Goal: Contribute content: Add original content to the website for others to see

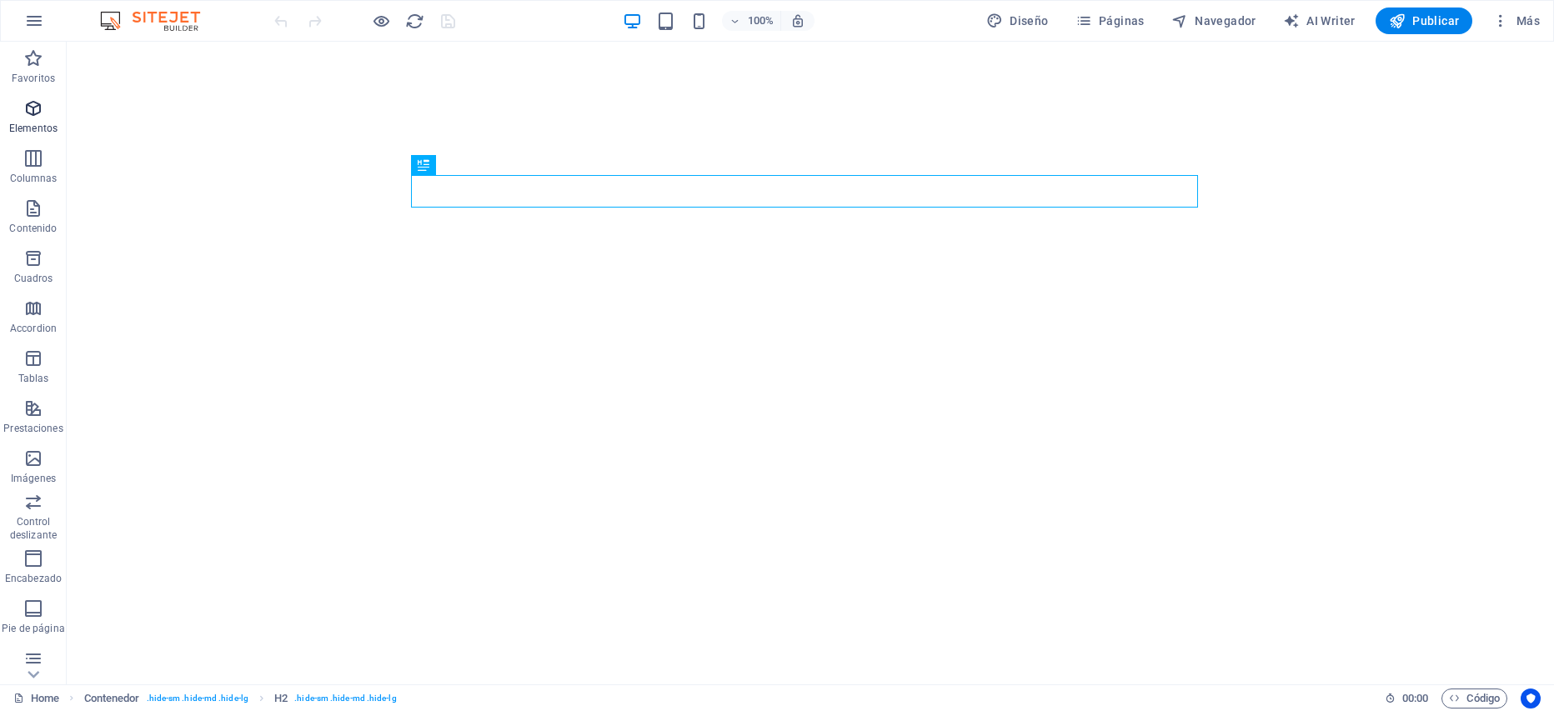
click at [40, 121] on span "Elementos" at bounding box center [33, 118] width 67 height 40
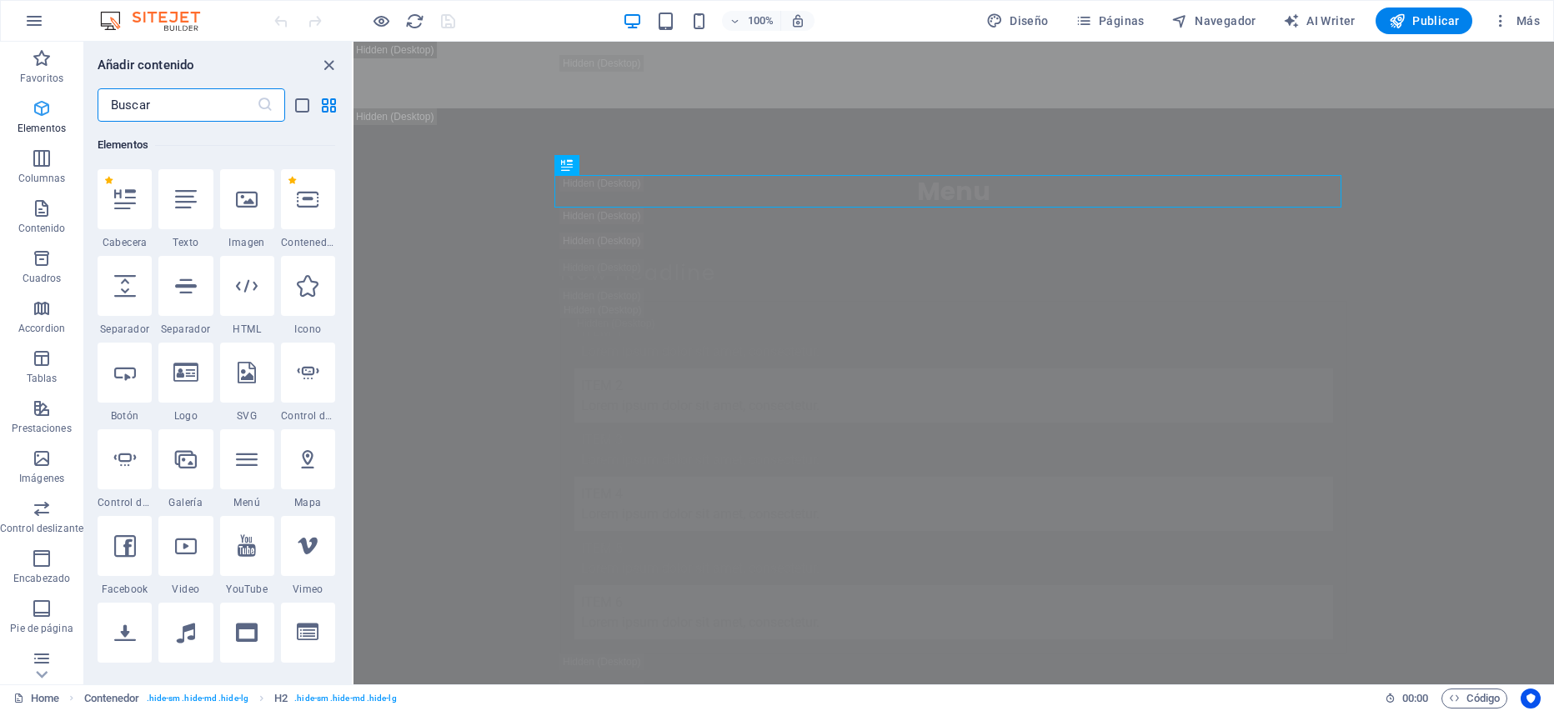
scroll to position [314, 0]
click at [138, 217] on div at bounding box center [125, 199] width 54 height 60
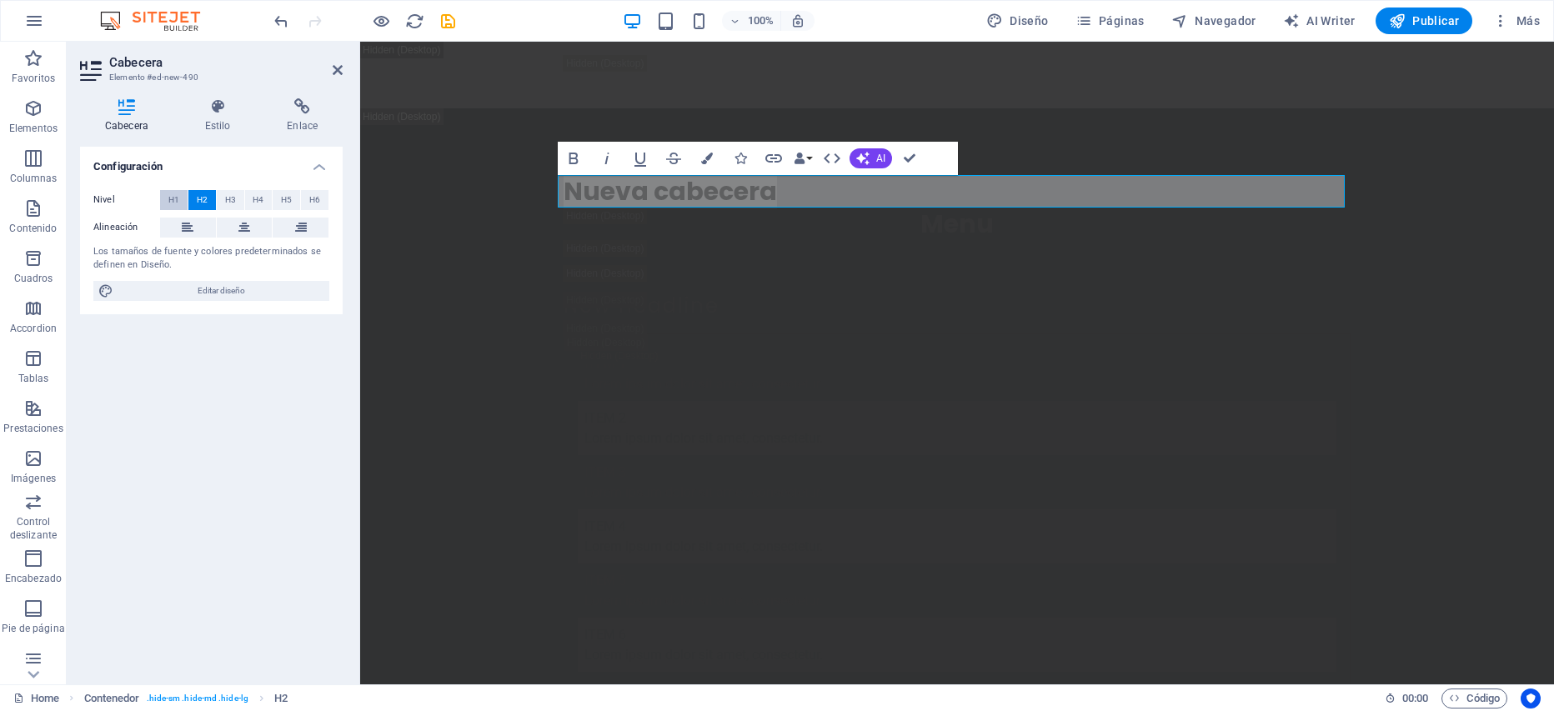
click at [173, 197] on span "H1" at bounding box center [173, 200] width 11 height 20
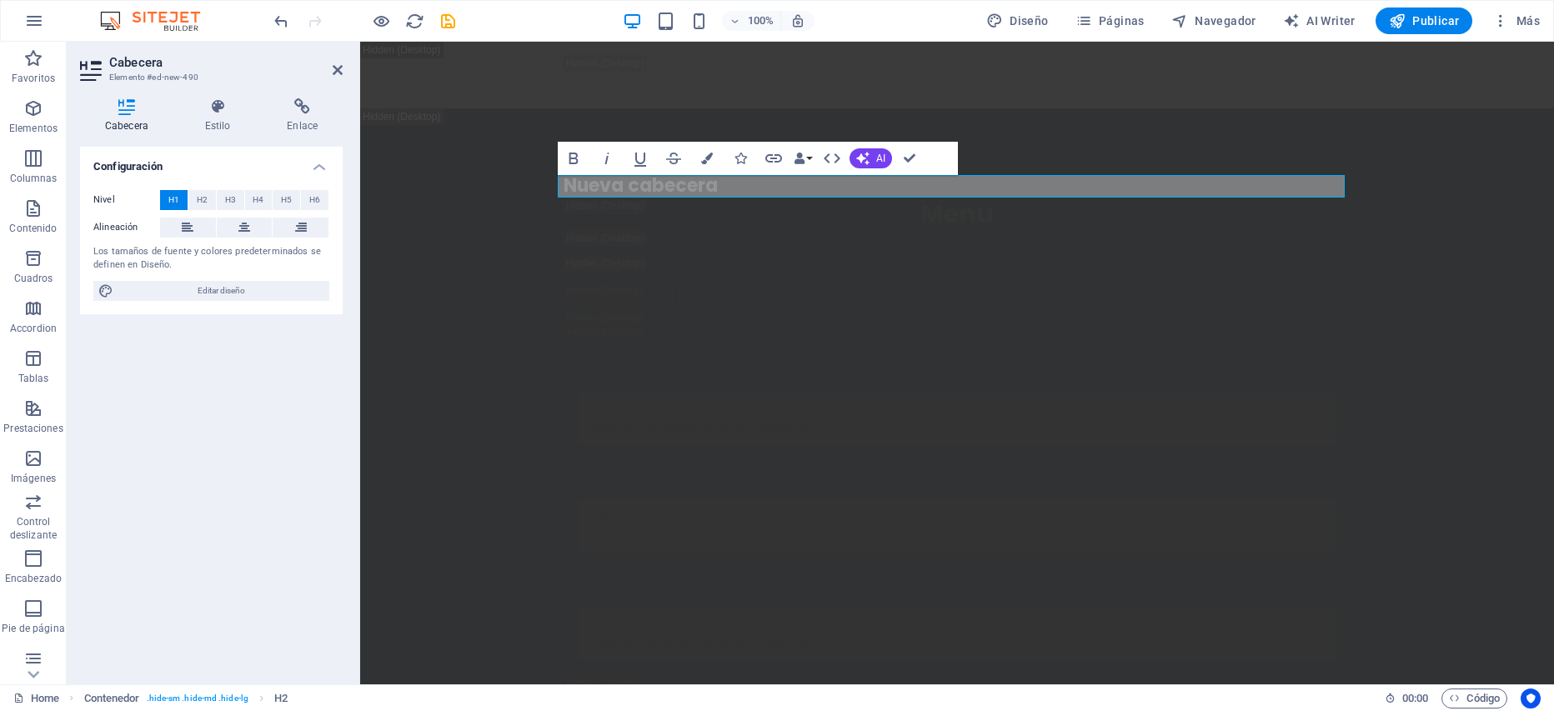
click at [206, 210] on div "Nivel H1 H2 H3 H4 H5 H6" at bounding box center [211, 200] width 236 height 21
click at [201, 201] on span "H2" at bounding box center [202, 200] width 11 height 20
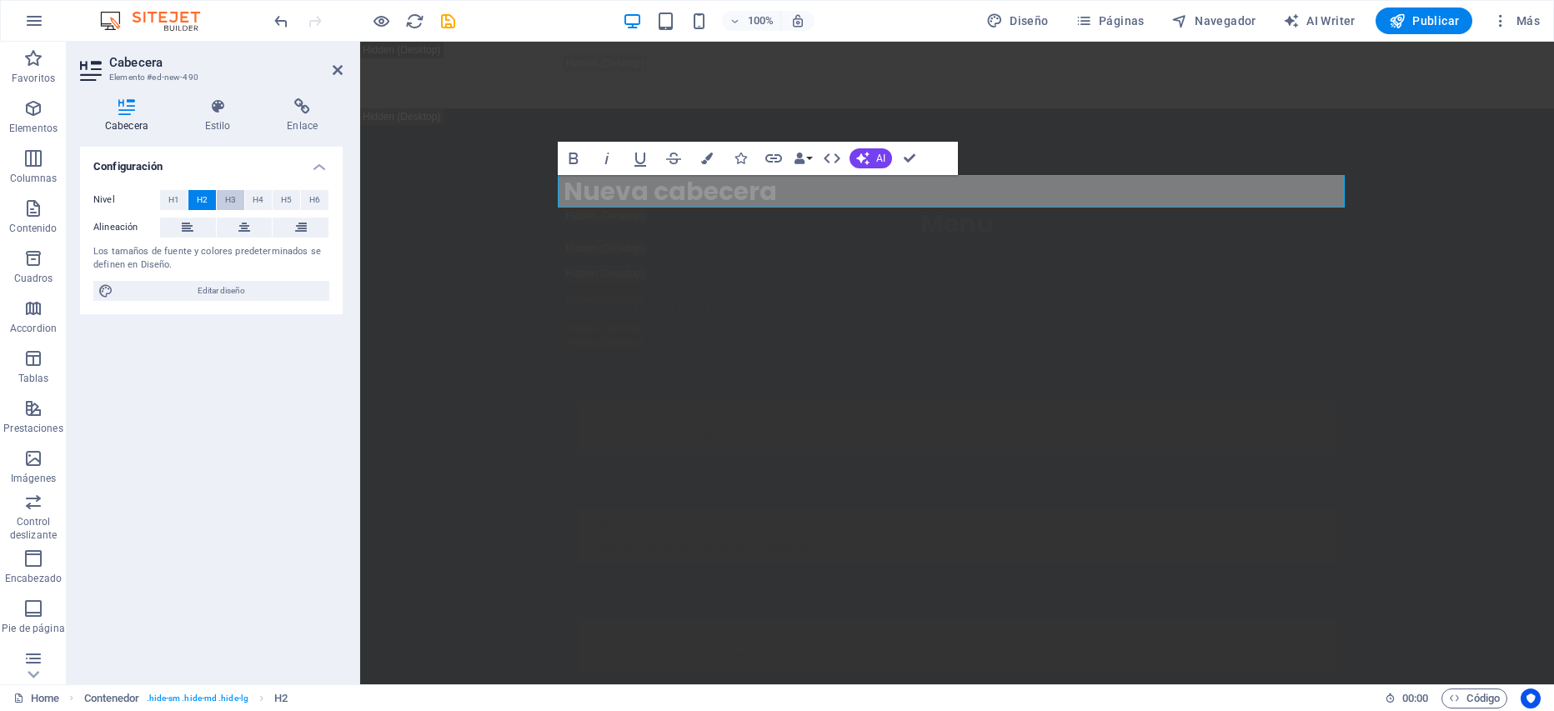
click at [227, 196] on span "H3" at bounding box center [230, 200] width 11 height 20
click at [254, 200] on span "H4" at bounding box center [258, 200] width 11 height 20
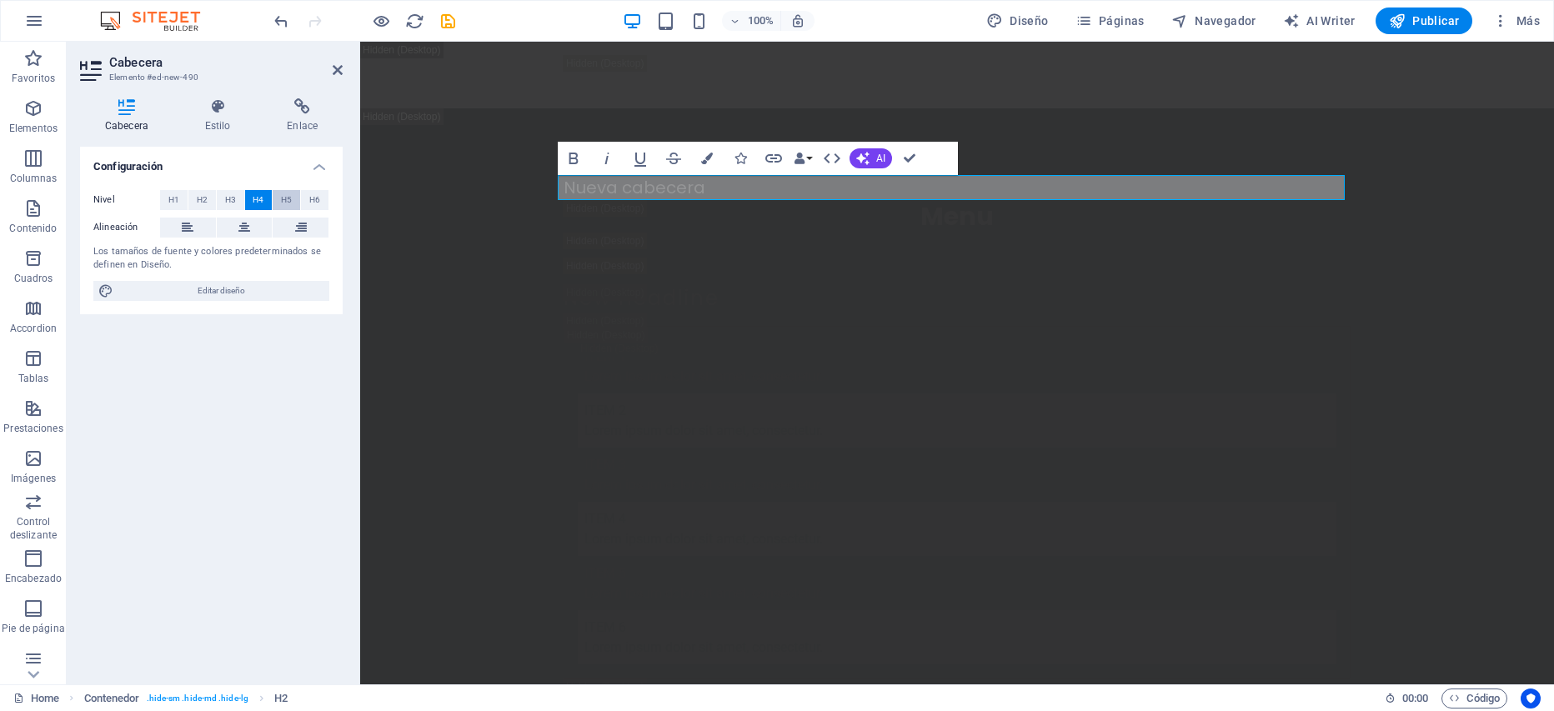
click at [288, 208] on span "H5" at bounding box center [286, 200] width 11 height 20
click at [307, 205] on button "H6" at bounding box center [315, 200] width 28 height 20
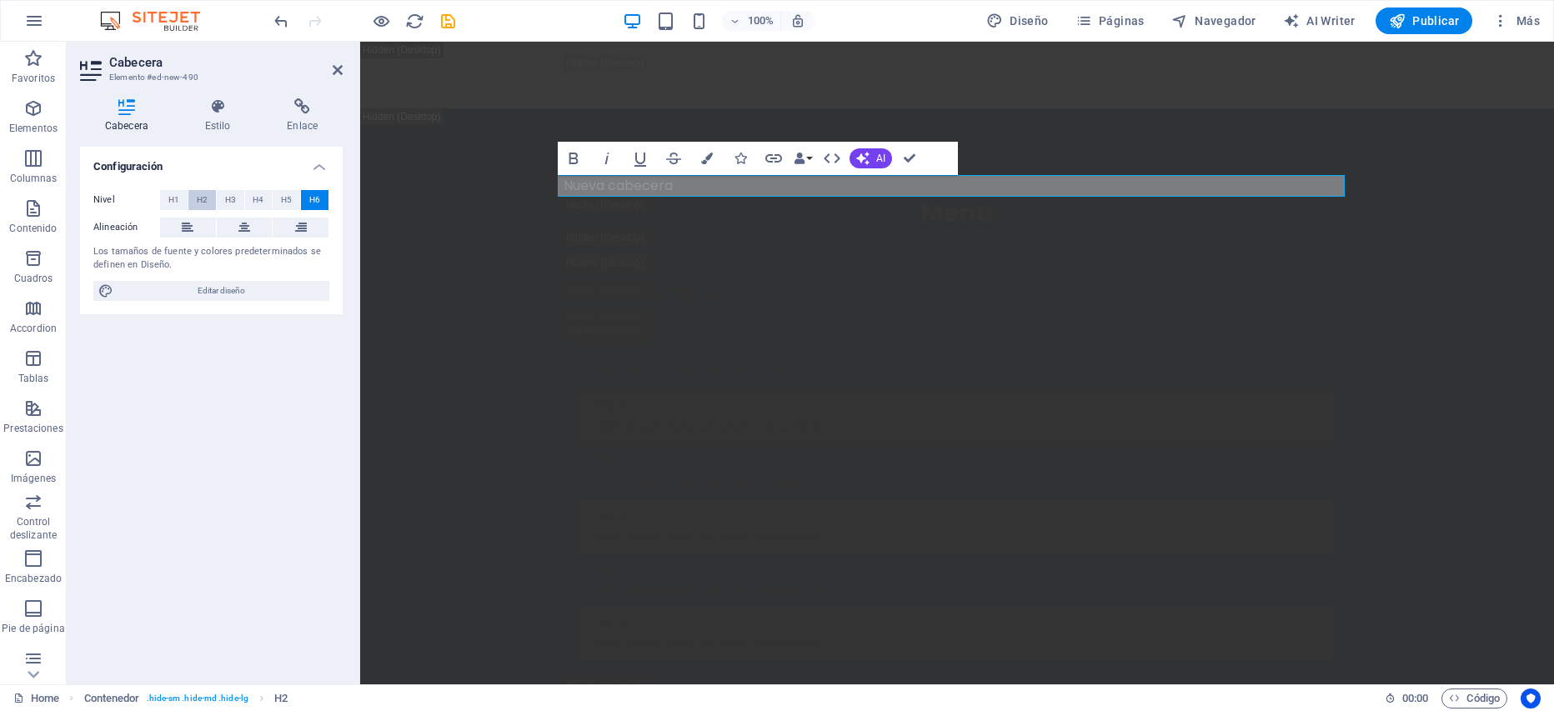
click at [205, 193] on span "H2" at bounding box center [202, 200] width 11 height 20
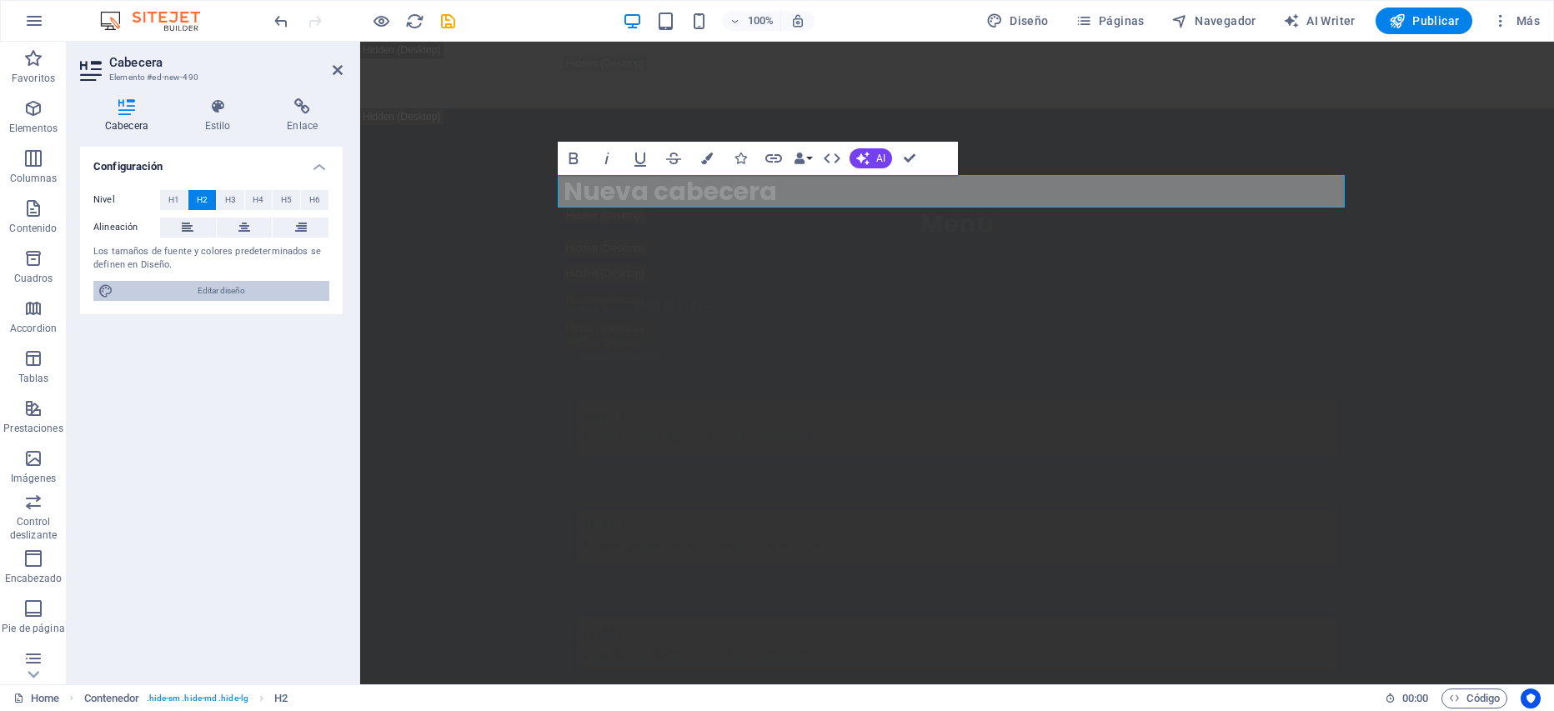
click at [229, 286] on span "Editar diseño" at bounding box center [221, 291] width 206 height 20
select select "px"
select select "200"
select select "px"
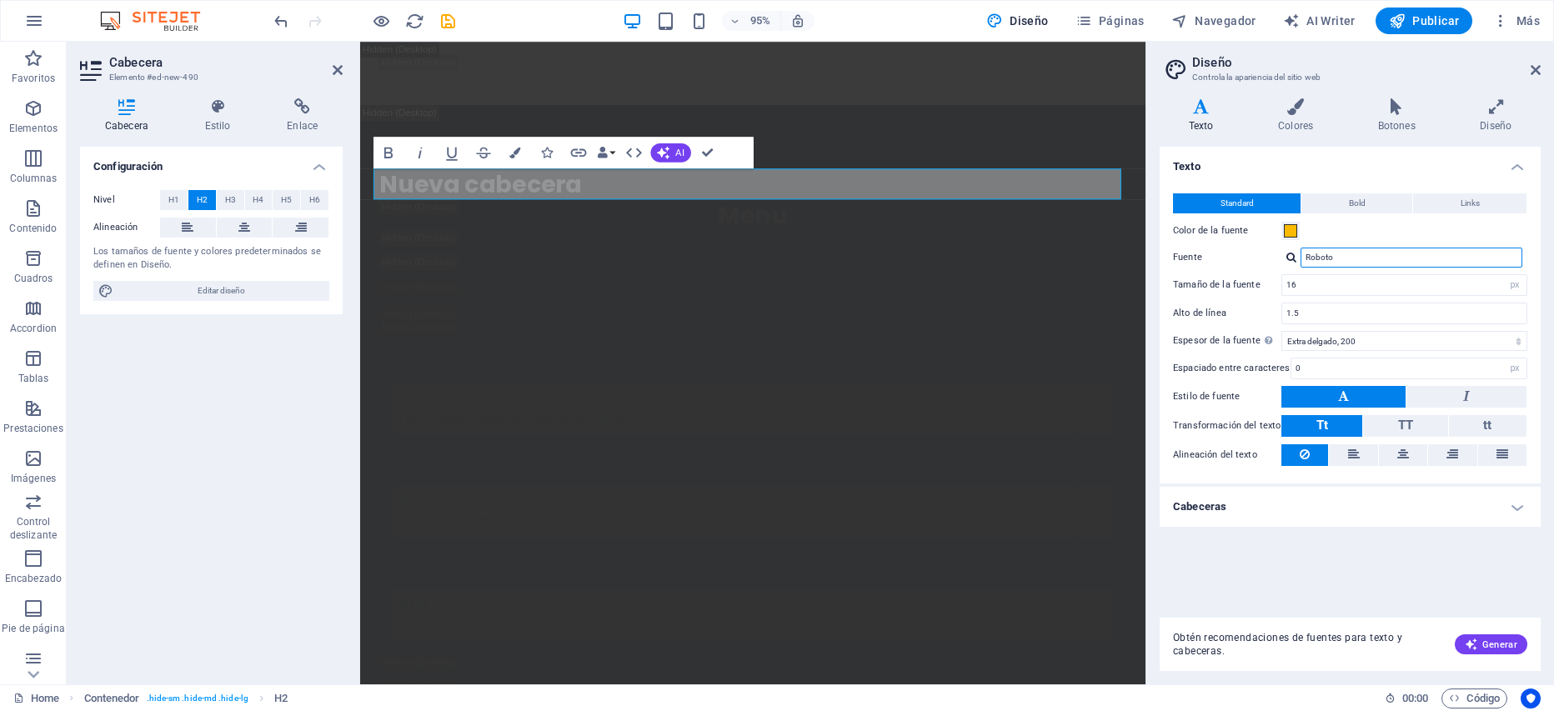
click at [1353, 261] on input "Roboto" at bounding box center [1412, 258] width 222 height 20
click at [625, 180] on h2 "Nueva cabecera" at bounding box center [773, 191] width 787 height 33
drag, startPoint x: 621, startPoint y: 187, endPoint x: 372, endPoint y: 188, distance: 249.3
click at [372, 188] on div "Nueva cabecera Menu New headline Item 1 Lorem ipsum dolor sit amet, consectetur…" at bounding box center [773, 640] width 827 height 1065
click at [674, 150] on button "AI" at bounding box center [670, 152] width 40 height 19
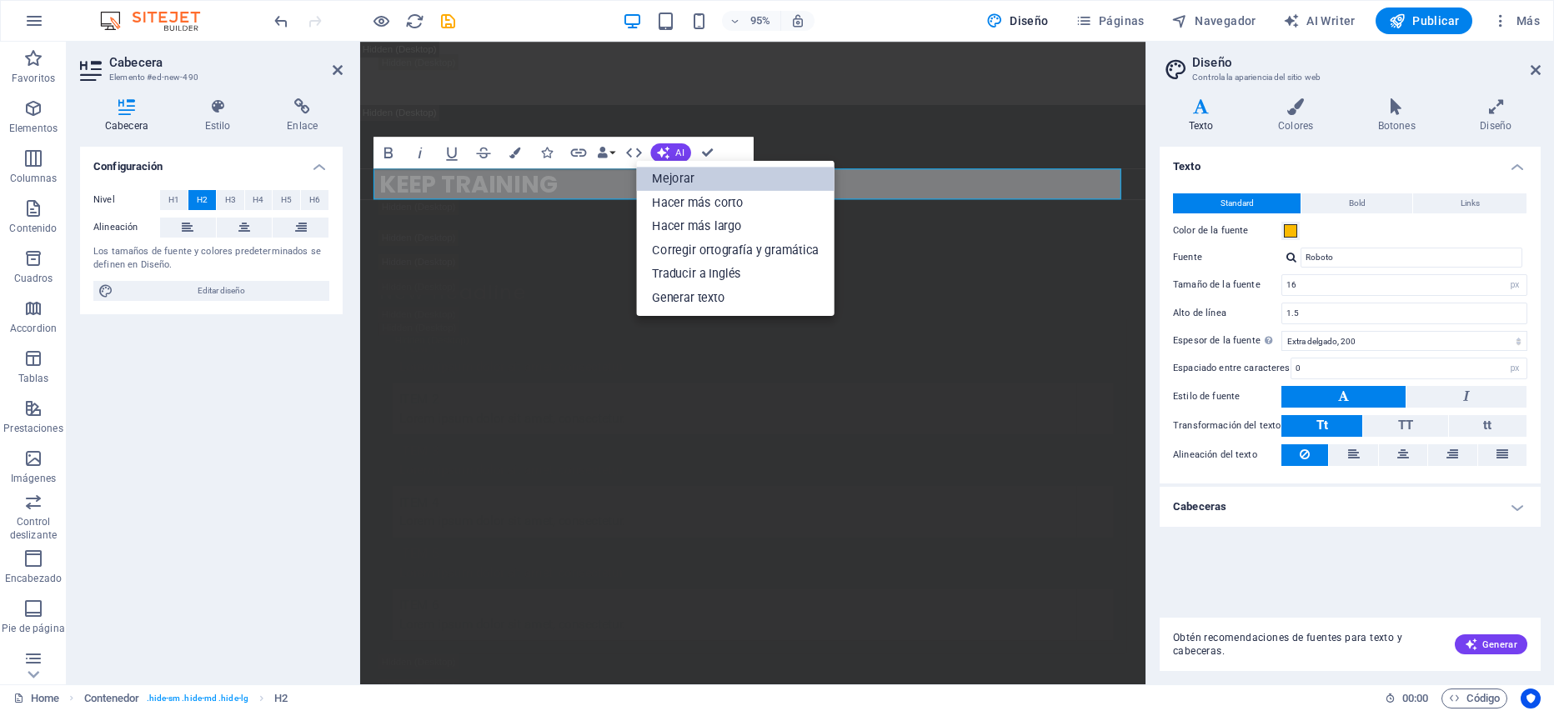
click at [673, 176] on link "Mejorar" at bounding box center [736, 179] width 198 height 24
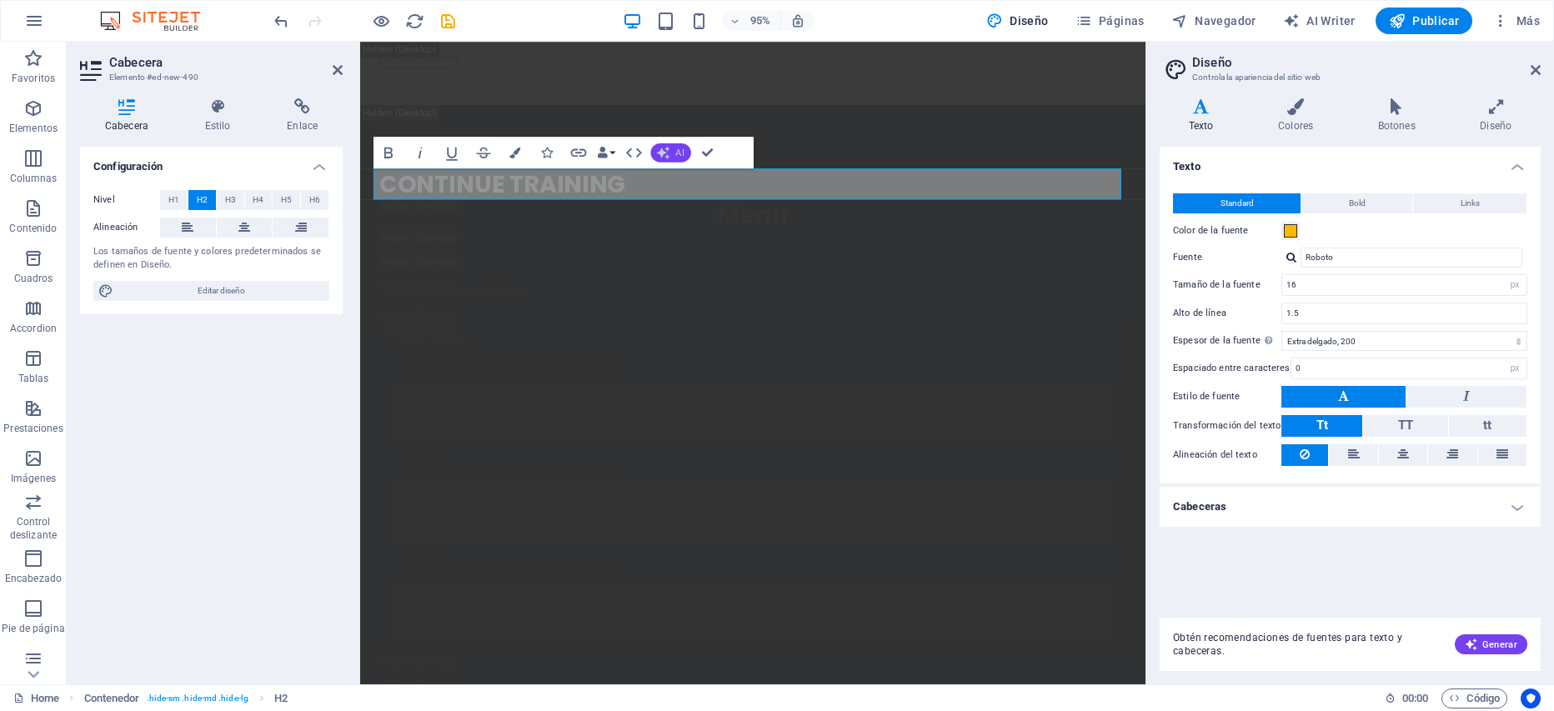
click at [670, 157] on button "AI" at bounding box center [670, 152] width 40 height 19
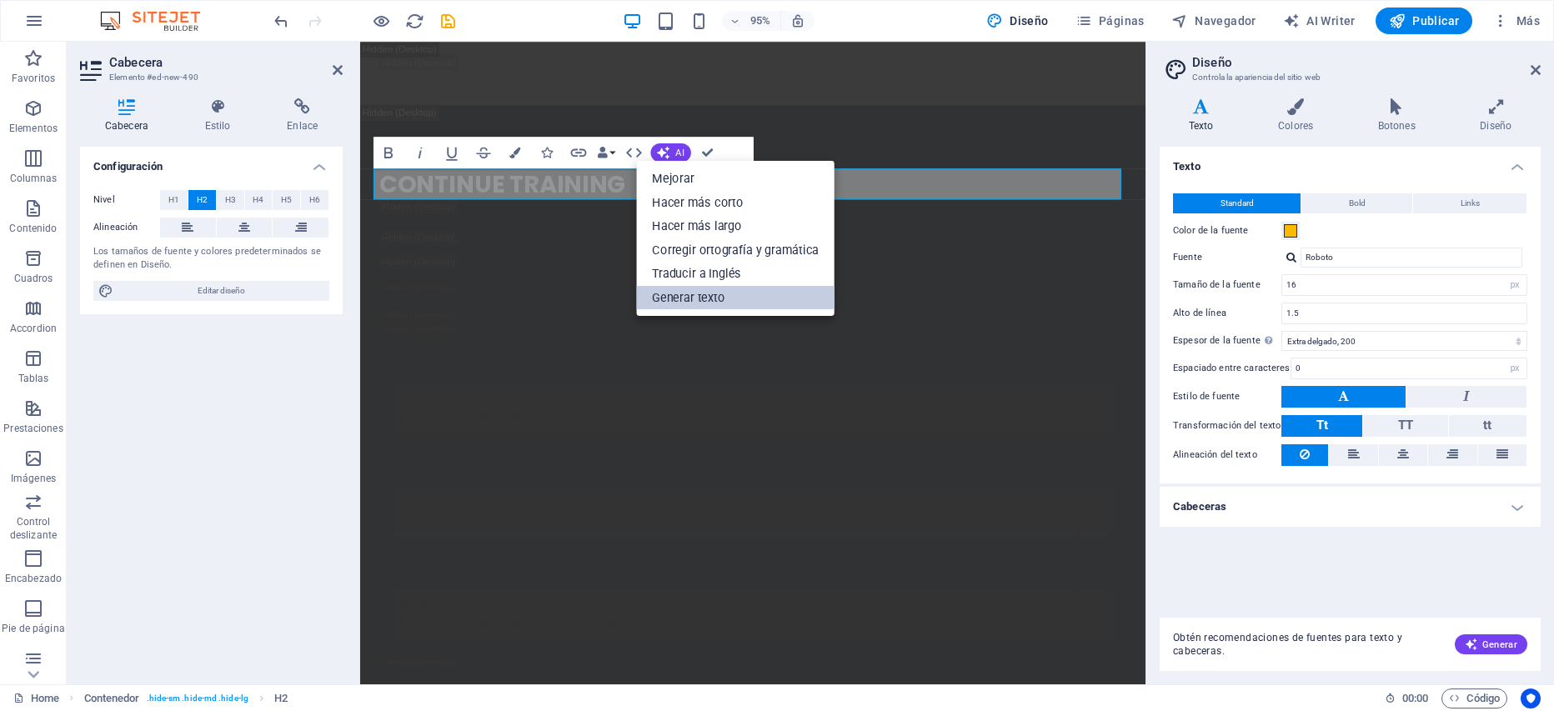
click at [700, 299] on link "Generar texto" at bounding box center [736, 297] width 198 height 24
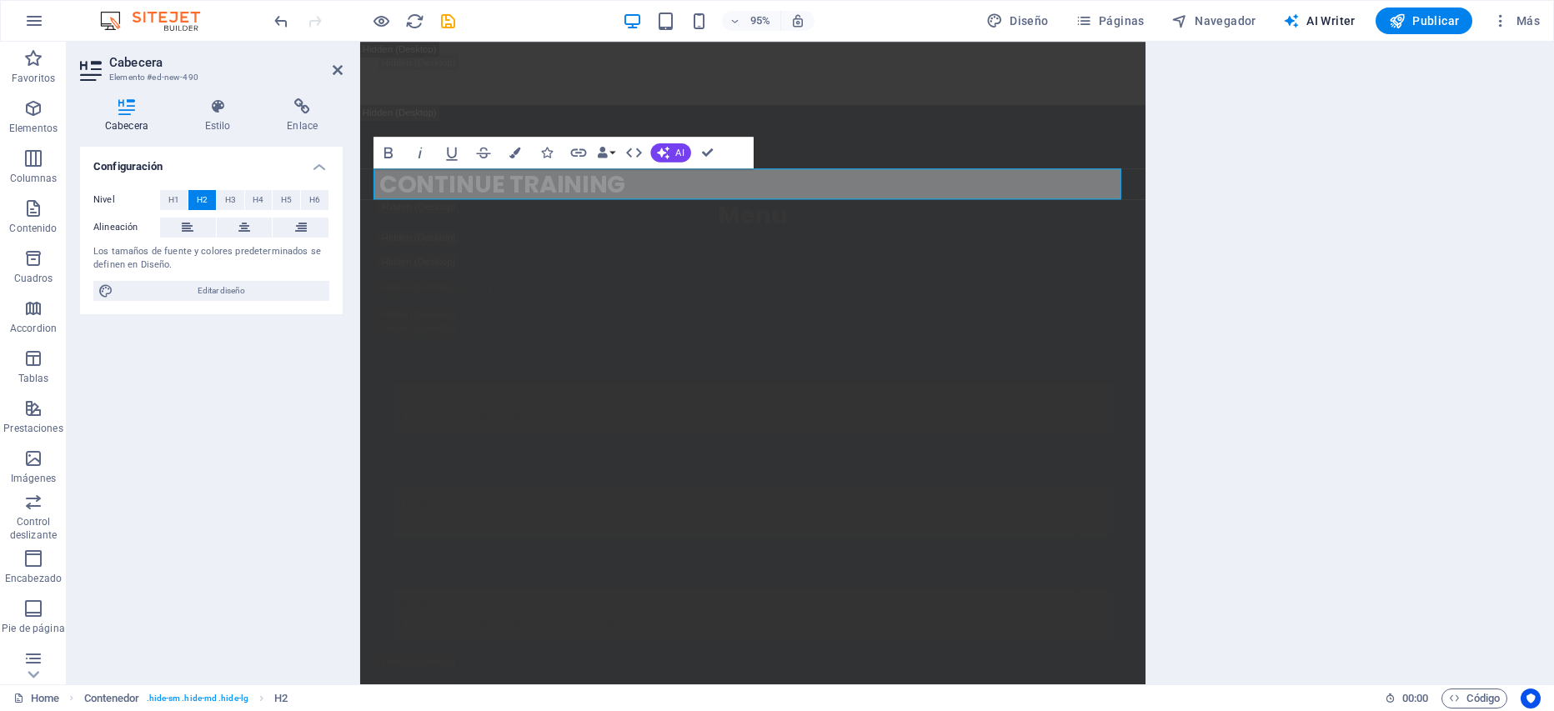
select select "English"
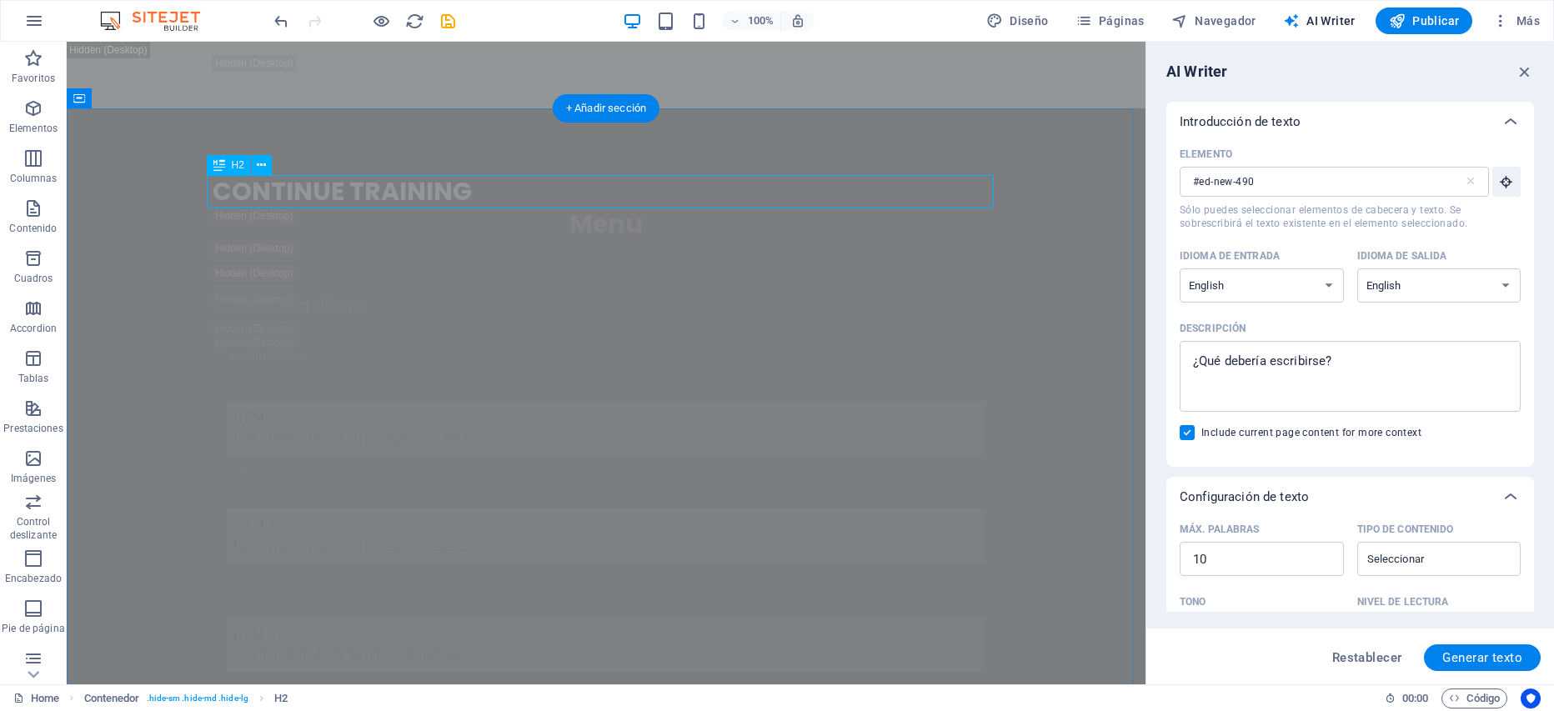
click at [429, 189] on div "CONTINUE TRAINING" at bounding box center [606, 191] width 787 height 33
drag, startPoint x: 35, startPoint y: 68, endPoint x: 41, endPoint y: 136, distance: 68.6
click at [34, 73] on span "Favoritos" at bounding box center [33, 68] width 67 height 40
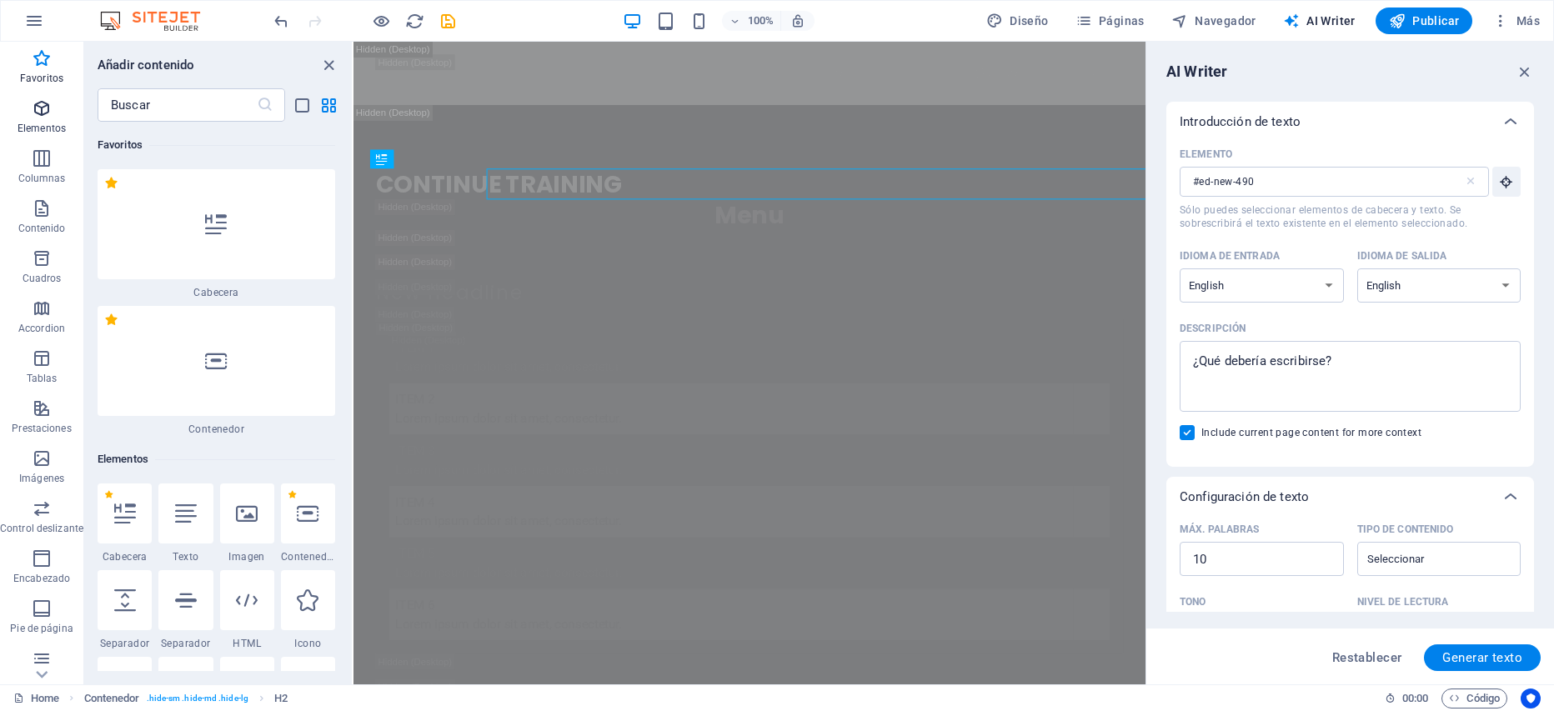
click at [41, 136] on span "Elementos" at bounding box center [41, 118] width 83 height 40
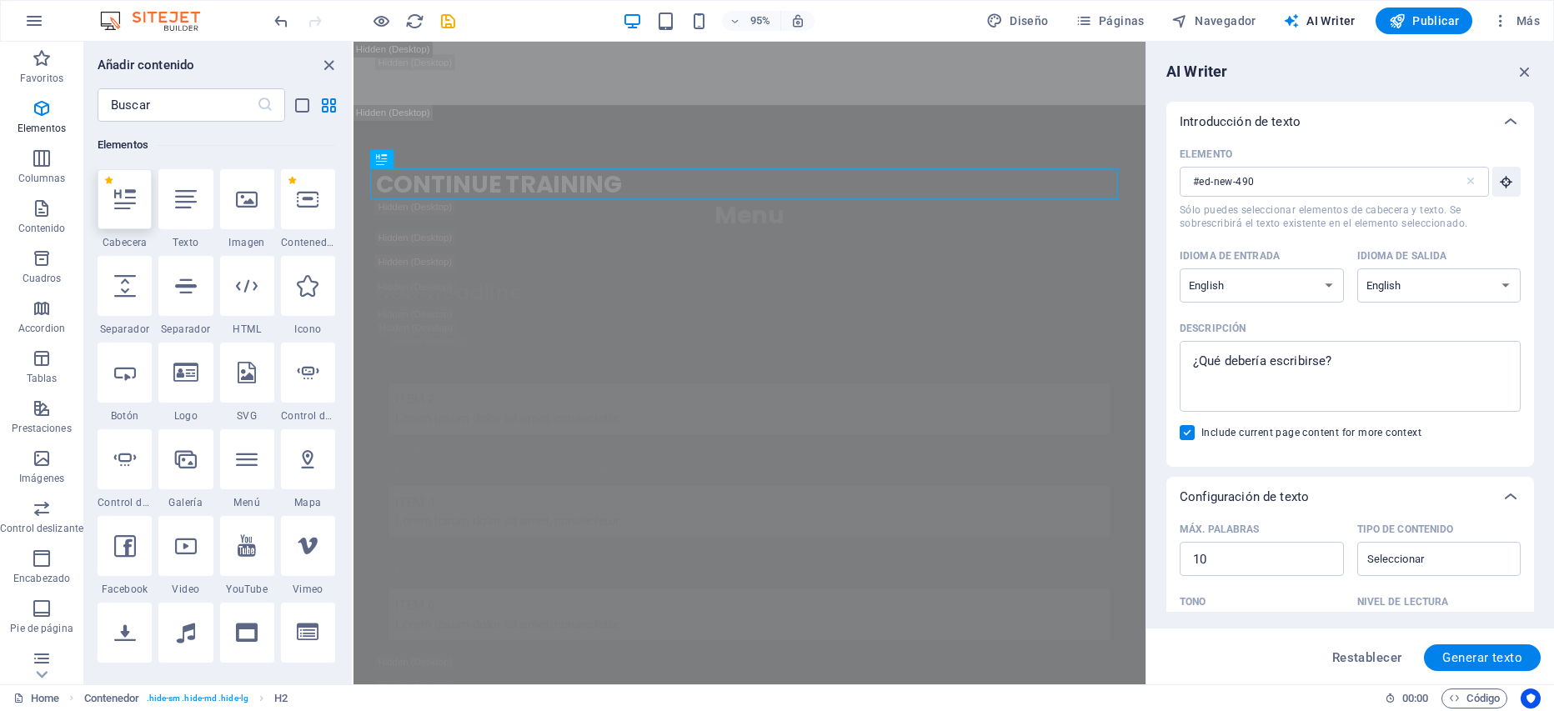
click at [122, 198] on icon at bounding box center [125, 199] width 22 height 22
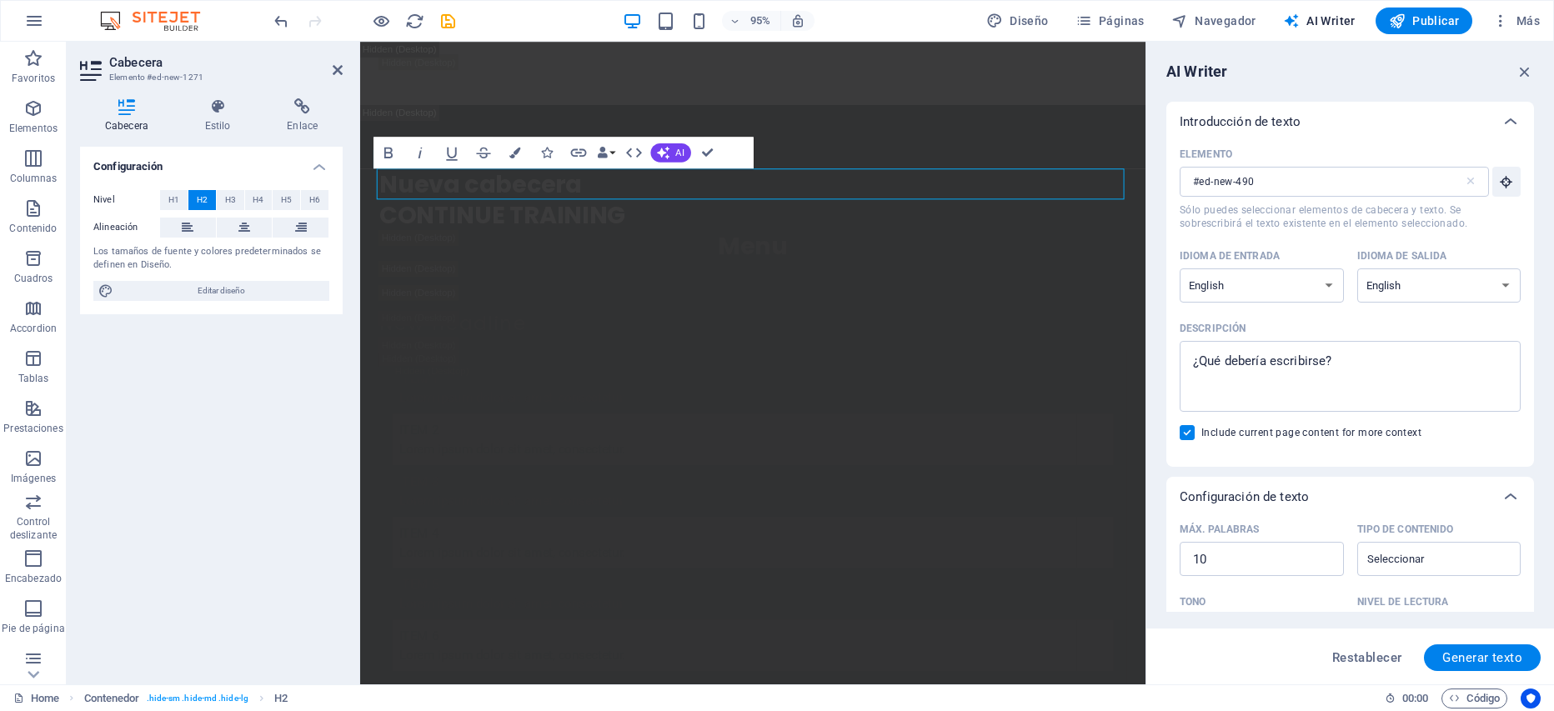
type input "#ed-new-1271"
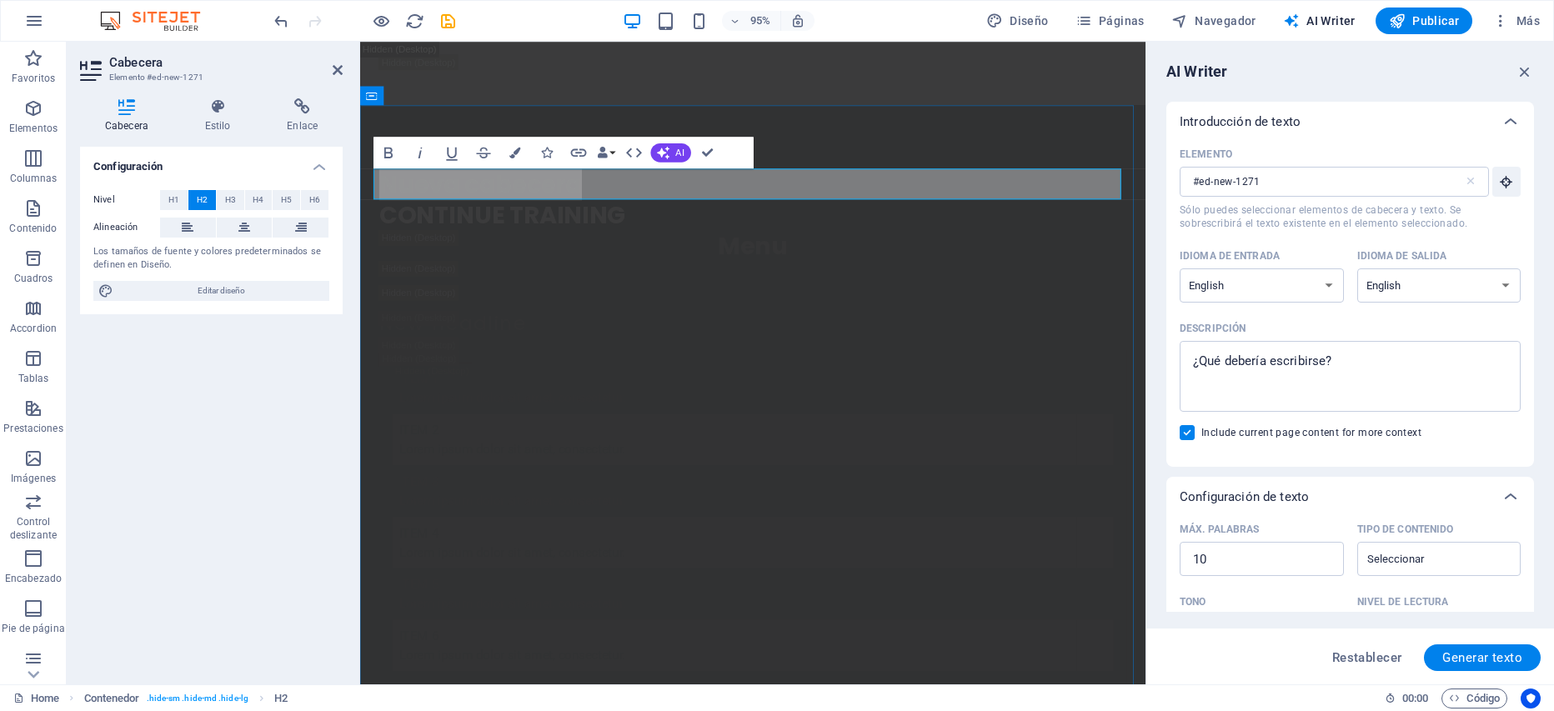
click at [576, 195] on h2 "Nueva cabecera" at bounding box center [773, 191] width 787 height 33
drag, startPoint x: 590, startPoint y: 191, endPoint x: 437, endPoint y: 169, distance: 155.0
click at [437, 169] on div "Nueva cabecera CONTINUE TRAINING Menu New headline Item 1 Lorem ipsum dolor sit…" at bounding box center [773, 656] width 827 height 1097
